Goal: Information Seeking & Learning: Learn about a topic

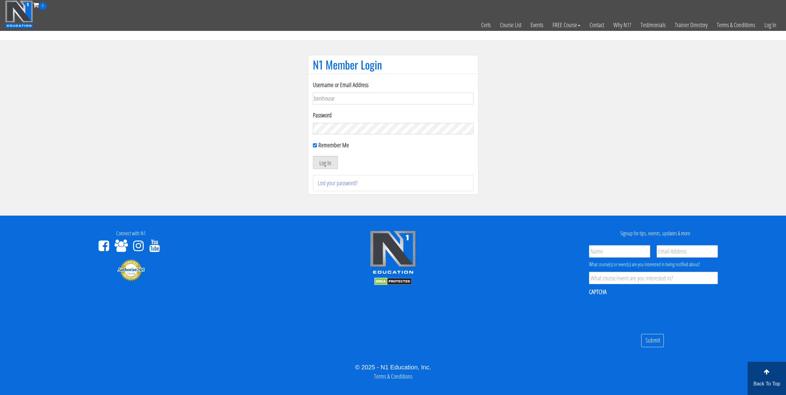
click at [324, 162] on button "Log In" at bounding box center [325, 162] width 25 height 13
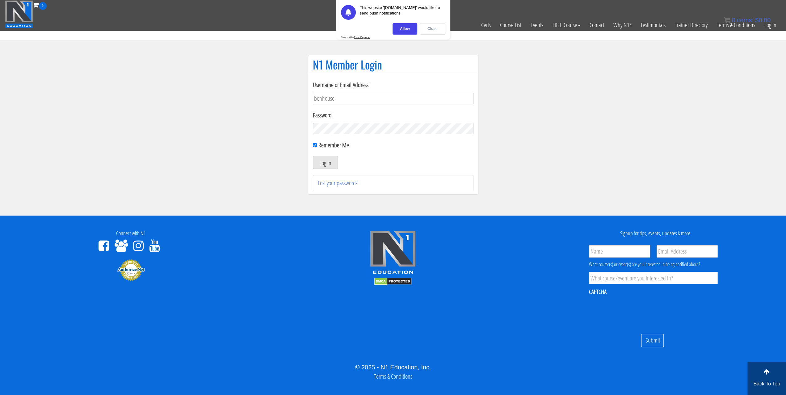
click at [425, 28] on div "Close" at bounding box center [433, 28] width 26 height 11
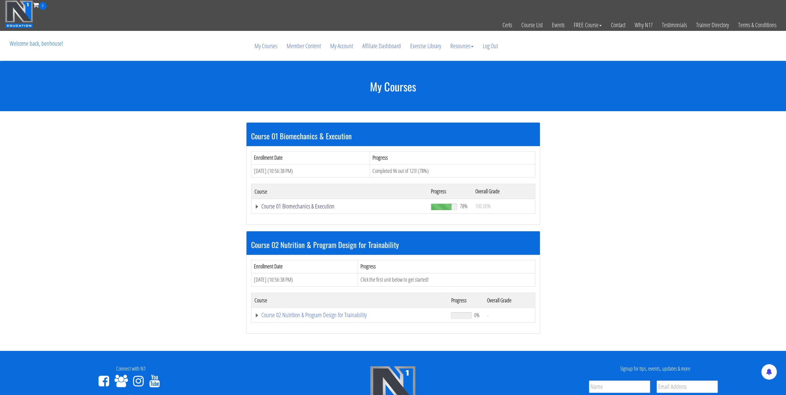
click at [256, 203] on link "Course 01 Biomechanics & Execution" at bounding box center [340, 206] width 171 height 6
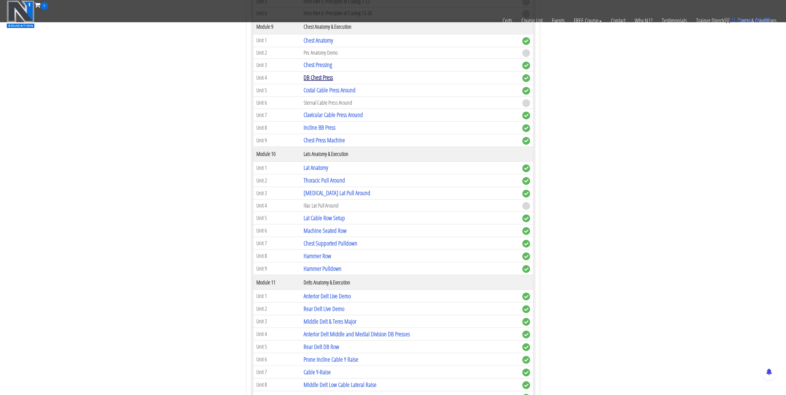
scroll to position [958, 0]
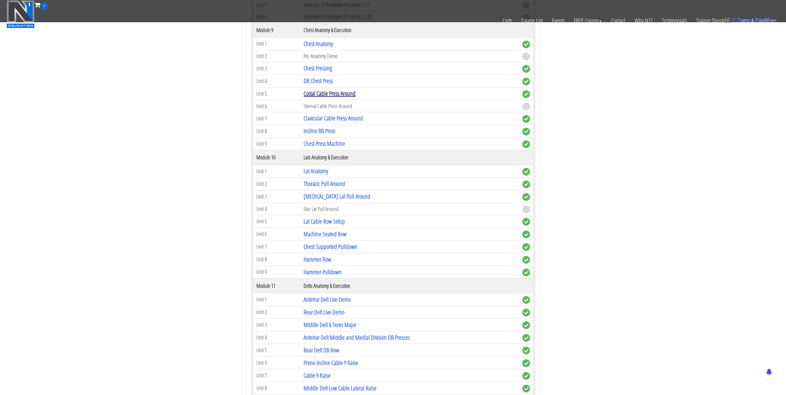
click at [314, 89] on link "Costal Cable Press Around" at bounding box center [330, 93] width 52 height 8
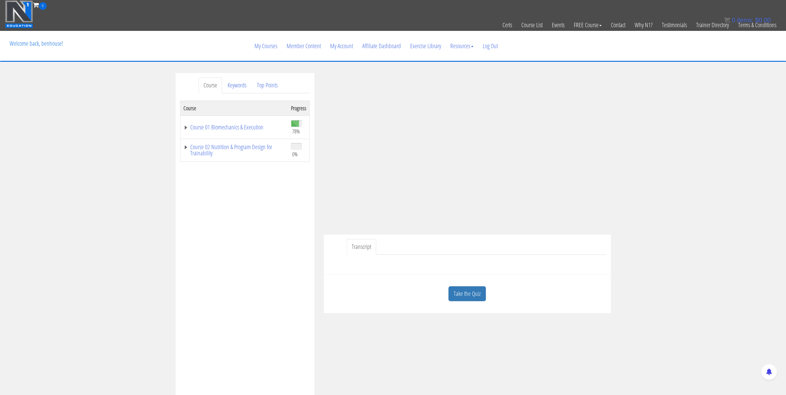
click at [639, 142] on div "Course Keywords Top Points Course Progress Course 01 Biomechanics & Execution 7…" at bounding box center [393, 247] width 786 height 349
